Goal: Check status

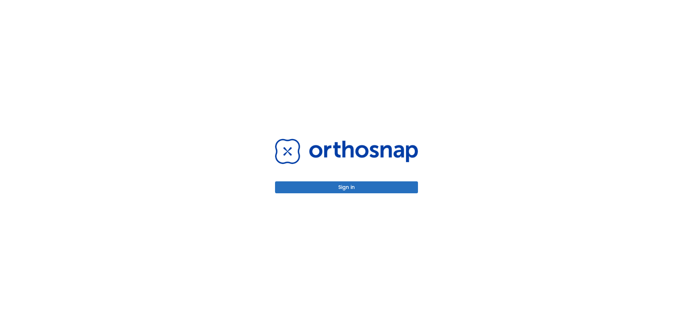
click at [332, 190] on button "Sign in" at bounding box center [346, 187] width 143 height 12
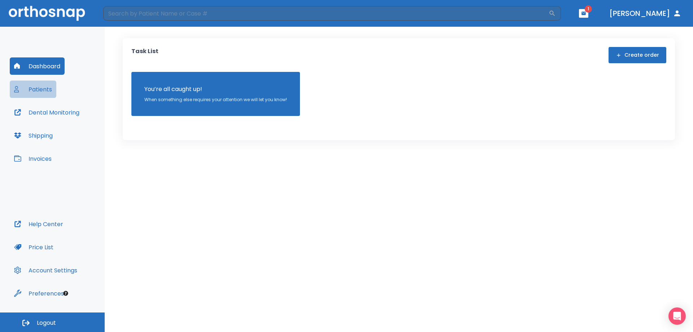
click at [38, 92] on button "Patients" at bounding box center [33, 88] width 47 height 17
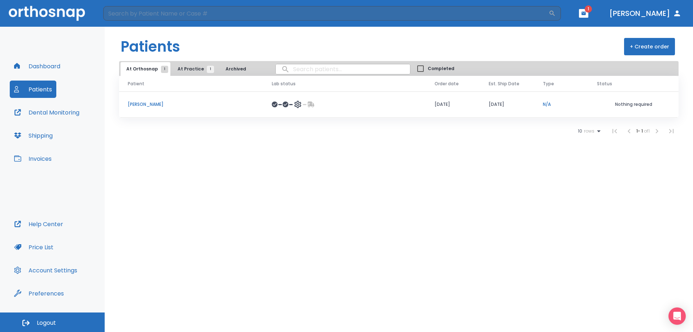
click at [192, 65] on button "At Practice 1" at bounding box center [194, 69] width 44 height 14
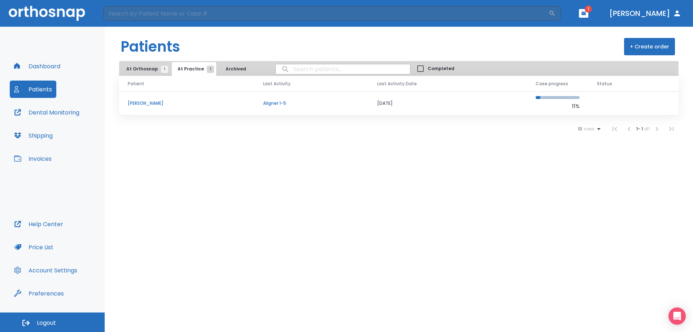
click at [142, 67] on span "At Orthosnap 1" at bounding box center [145, 69] width 38 height 6
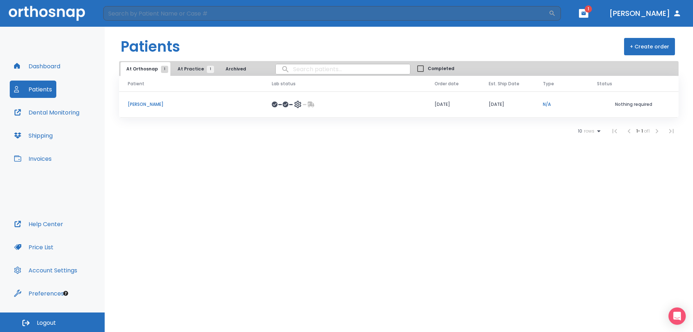
click at [142, 100] on td "[PERSON_NAME]" at bounding box center [191, 104] width 144 height 26
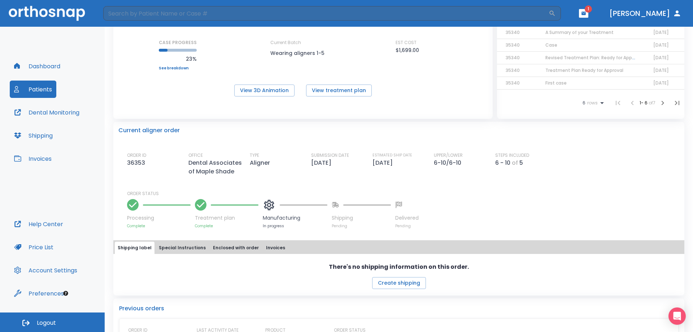
scroll to position [108, 0]
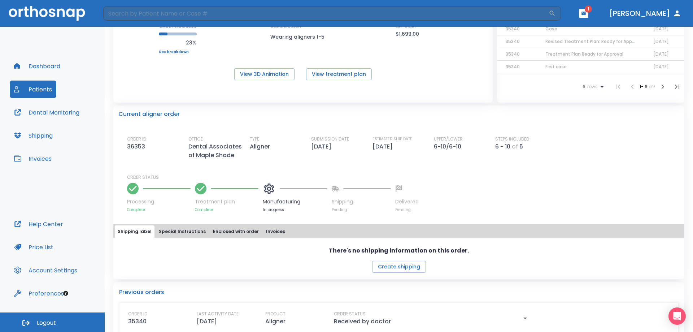
drag, startPoint x: 326, startPoint y: 145, endPoint x: 368, endPoint y: 146, distance: 42.2
click at [368, 146] on div "ORDER ID 36353 OFFICE Dental Associates of Maple Shade TYPE Aligner SUBMISSION …" at bounding box center [403, 148] width 552 height 24
click at [395, 150] on p "[DATE]" at bounding box center [383, 146] width 23 height 9
drag, startPoint x: 401, startPoint y: 147, endPoint x: 432, endPoint y: 144, distance: 30.8
click at [432, 144] on div "ORDER ID 36353 OFFICE Dental Associates of Maple Shade TYPE Aligner SUBMISSION …" at bounding box center [403, 148] width 552 height 24
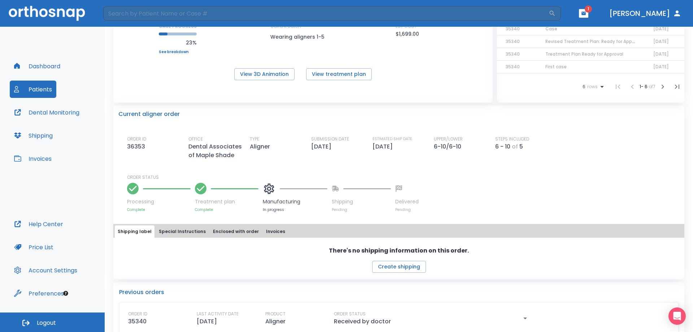
click at [487, 169] on div "ORDER ID 36353 OFFICE Dental Associates of Maple Shade TYPE Aligner SUBMISSION …" at bounding box center [403, 174] width 552 height 76
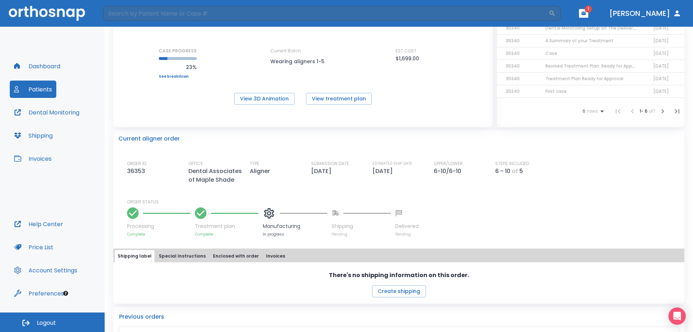
scroll to position [0, 0]
